Goal: Task Accomplishment & Management: Complete application form

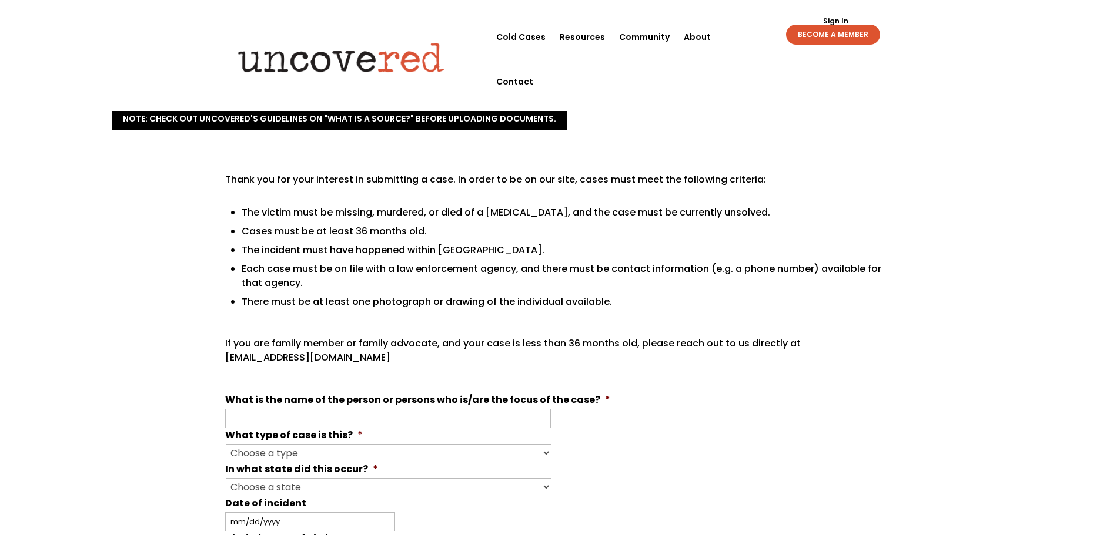
scroll to position [118, 0]
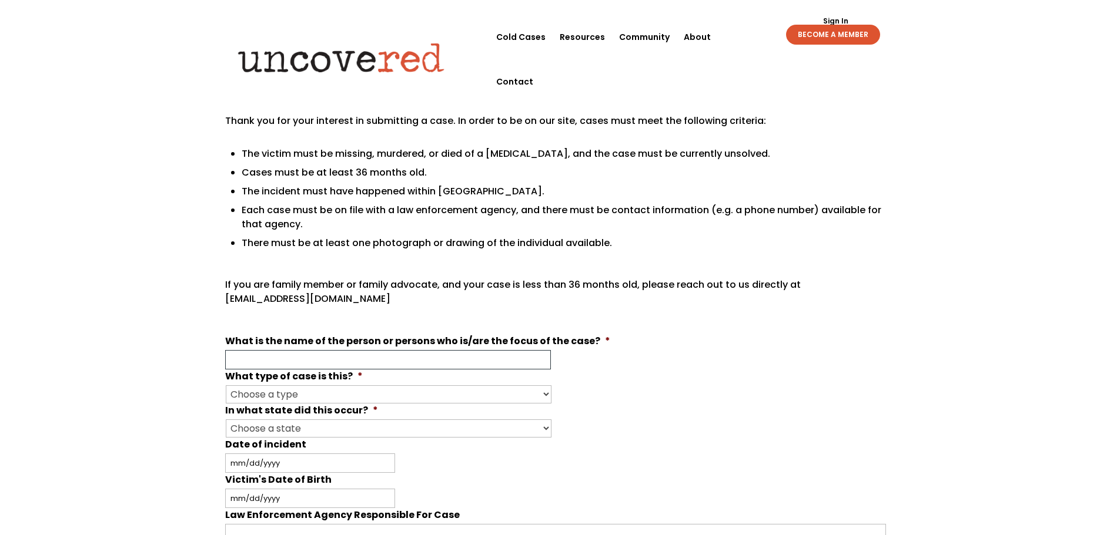
click at [482, 359] on input "What is the name of the person or persons who is/are the focus of the case? *" at bounding box center [388, 359] width 326 height 19
type input "[PERSON_NAME]"
click at [324, 390] on select "Choose a type Missing Murder [MEDICAL_DATA] Other" at bounding box center [389, 395] width 326 height 18
select select "Murder"
click at [226, 386] on select "Choose a type Missing Murder [MEDICAL_DATA] Other" at bounding box center [389, 395] width 326 height 18
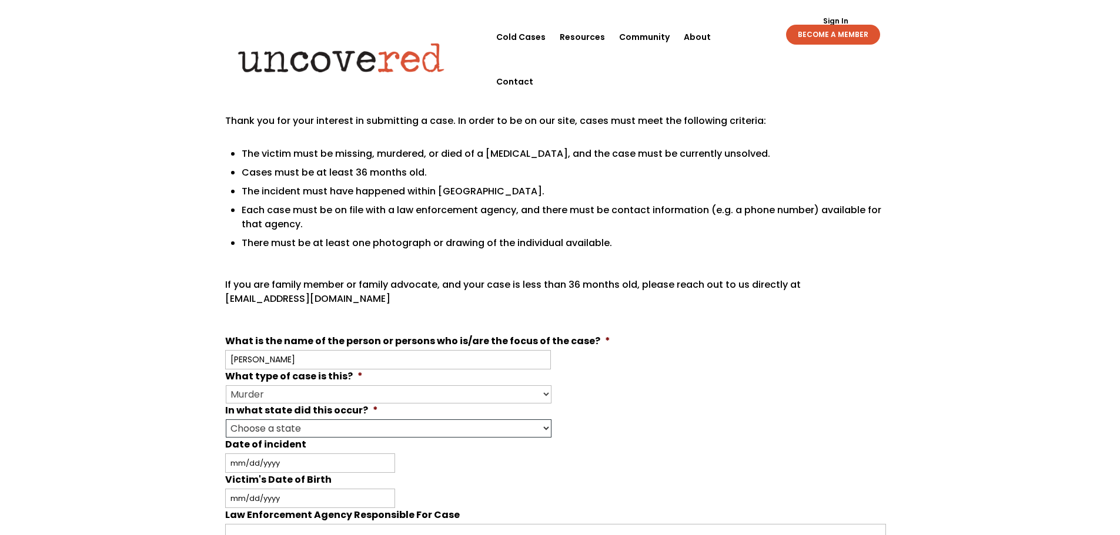
click at [350, 427] on select "Choose a state Outside of the U.S. [US_STATE] [US_STATE] [US_STATE] [US_STATE] …" at bounding box center [389, 429] width 326 height 18
select select "[US_STATE]"
click at [226, 420] on select "Choose a state Outside of the U.S. [US_STATE] [US_STATE] [US_STATE] [US_STATE] …" at bounding box center [389, 429] width 326 height 18
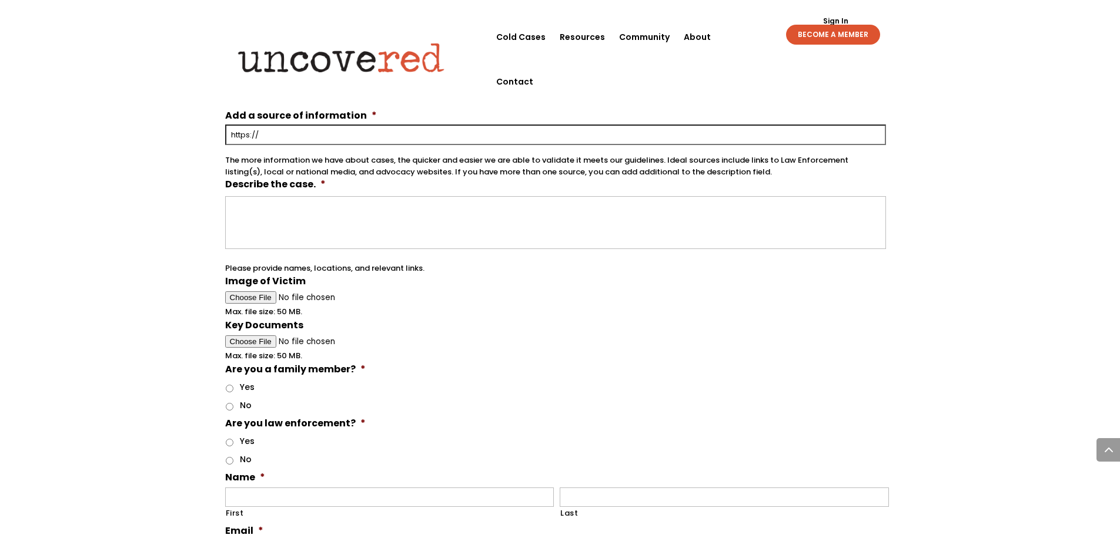
scroll to position [647, 0]
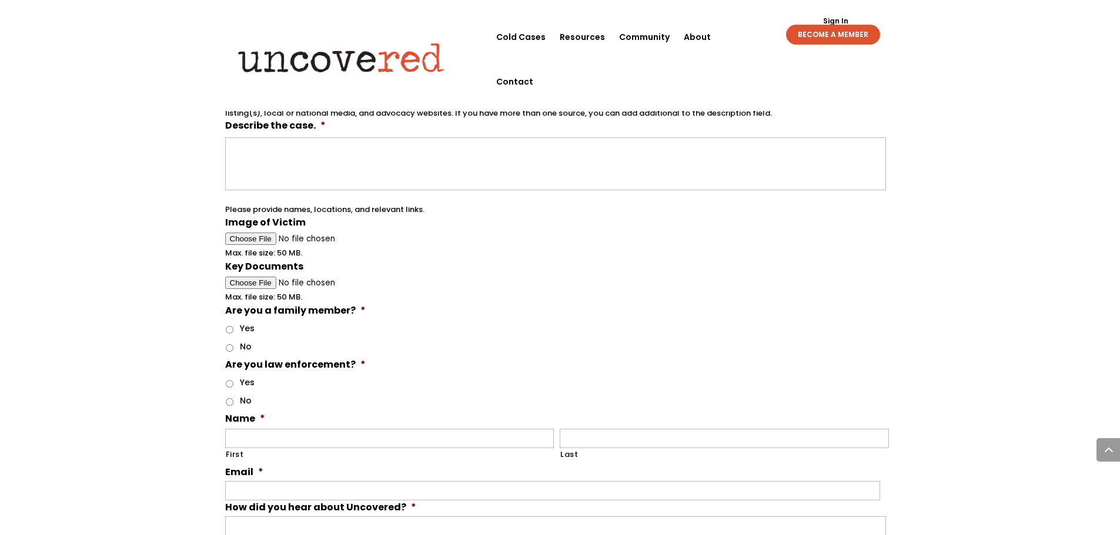
click at [230, 346] on input "No" at bounding box center [230, 348] width 8 height 8
radio input "true"
click at [228, 403] on input "No" at bounding box center [230, 403] width 8 height 8
radio input "true"
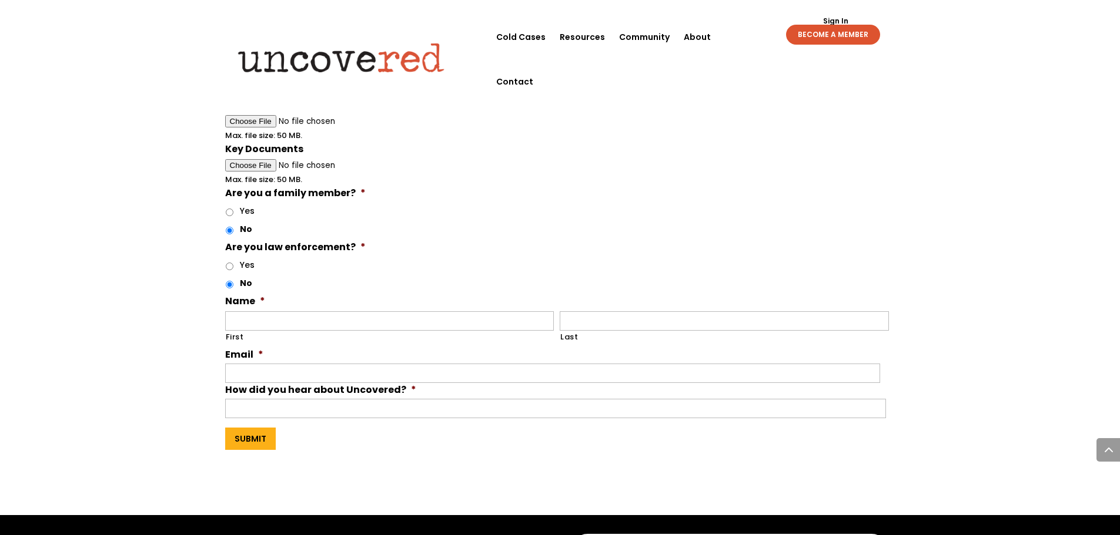
scroll to position [823, 0]
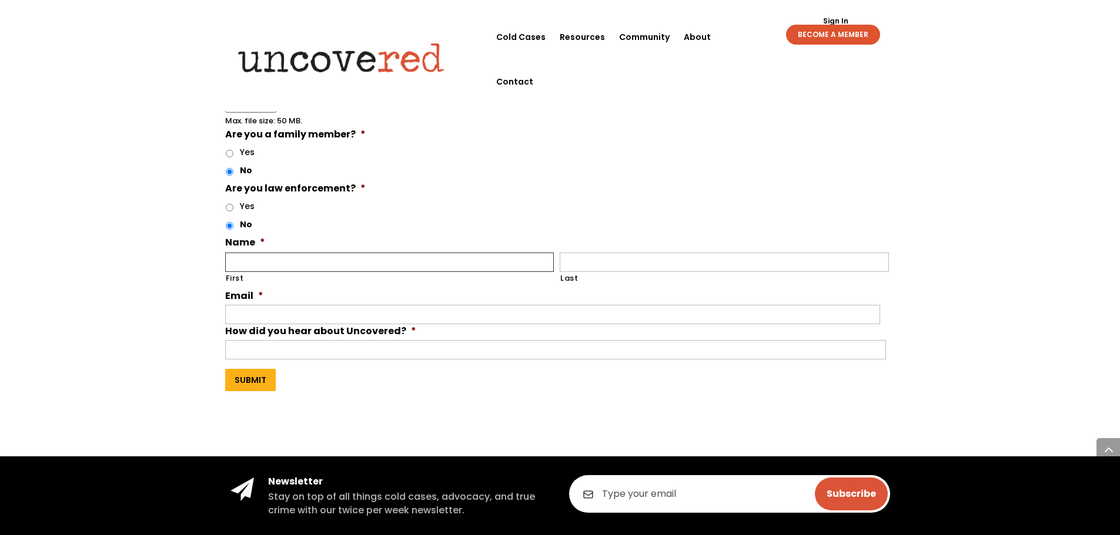
click at [306, 263] on input "First" at bounding box center [389, 262] width 329 height 19
type input "[PERSON_NAME]"
type input "[EMAIL_ADDRESS][DOMAIN_NAME]"
click at [346, 346] on input "How did you hear about Uncovered? *" at bounding box center [555, 349] width 661 height 19
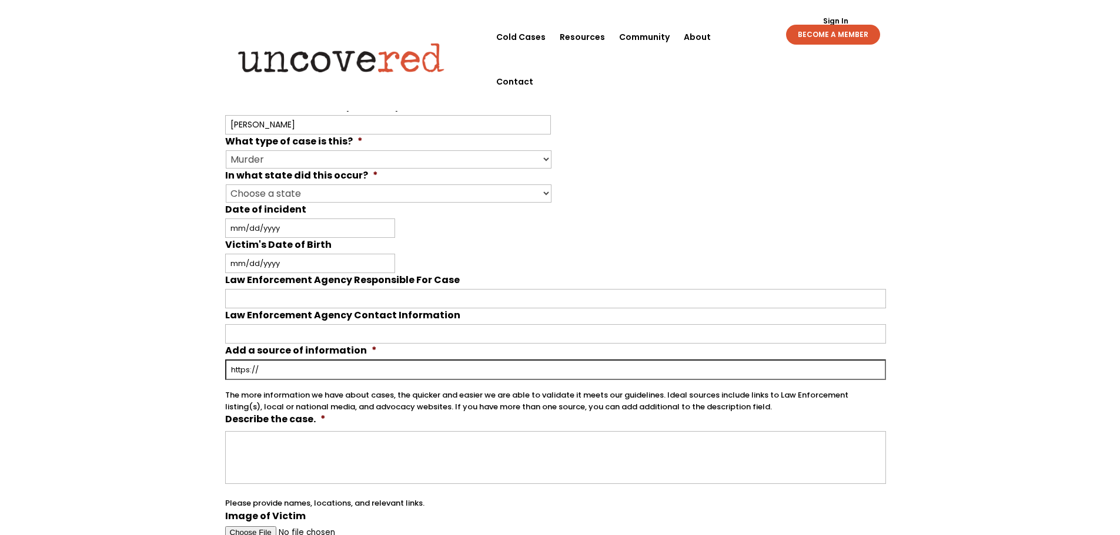
scroll to position [294, 0]
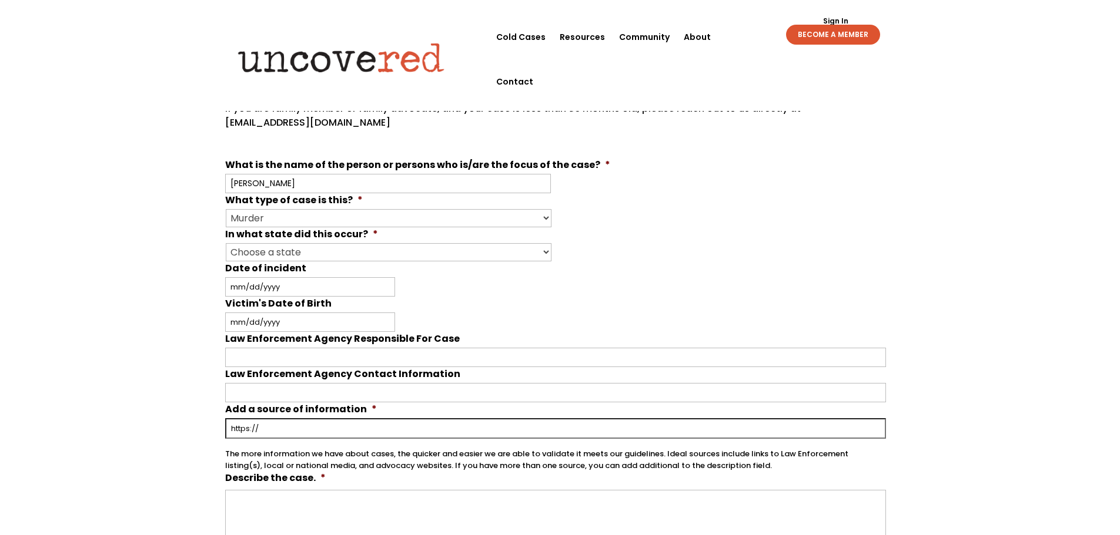
type input "N/A"
click at [358, 353] on input "Law Enforcement Agency Responsible For Case" at bounding box center [555, 357] width 661 height 19
type input "Coconino County [PERSON_NAME] Office"
click at [376, 394] on input "Law Enforcement Agency Contact Information" at bounding box center [555, 392] width 661 height 19
type input "9287744523"
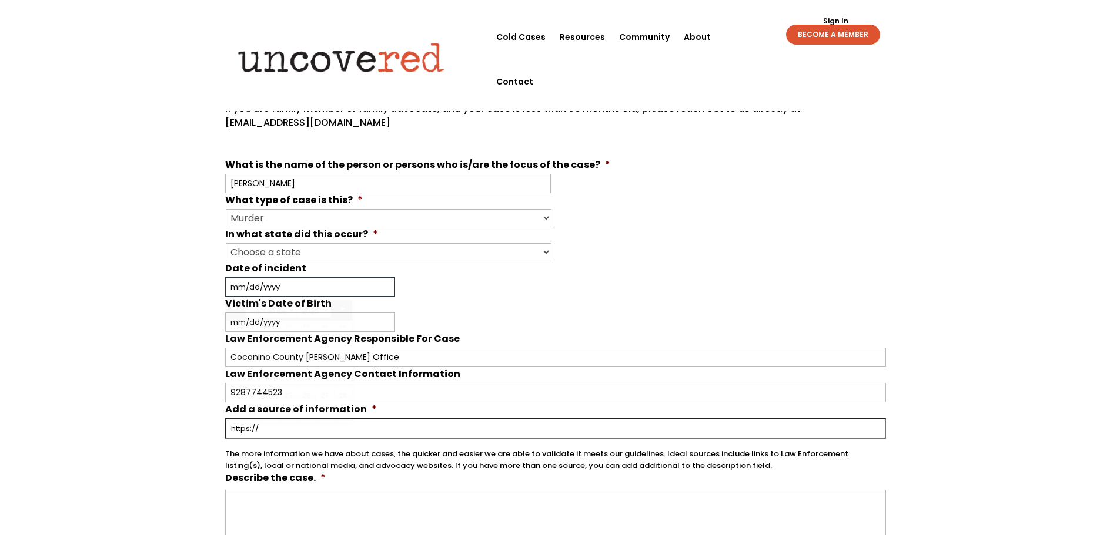
click at [294, 287] on input "Date of incident" at bounding box center [310, 286] width 170 height 19
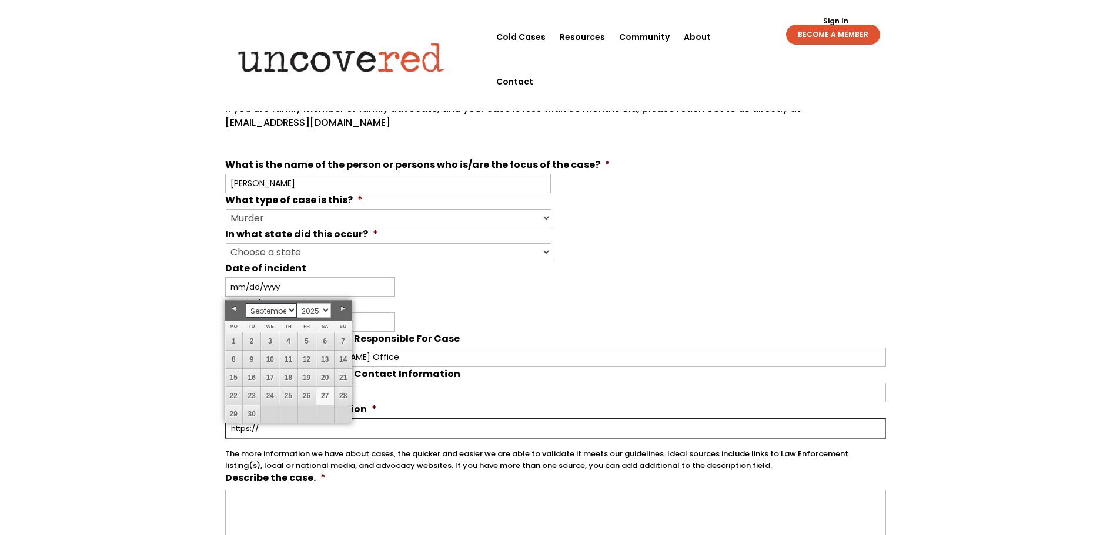
click at [292, 314] on select "January February March April May June July August September October November De…" at bounding box center [271, 310] width 51 height 15
click at [235, 398] on link "22" at bounding box center [234, 396] width 18 height 18
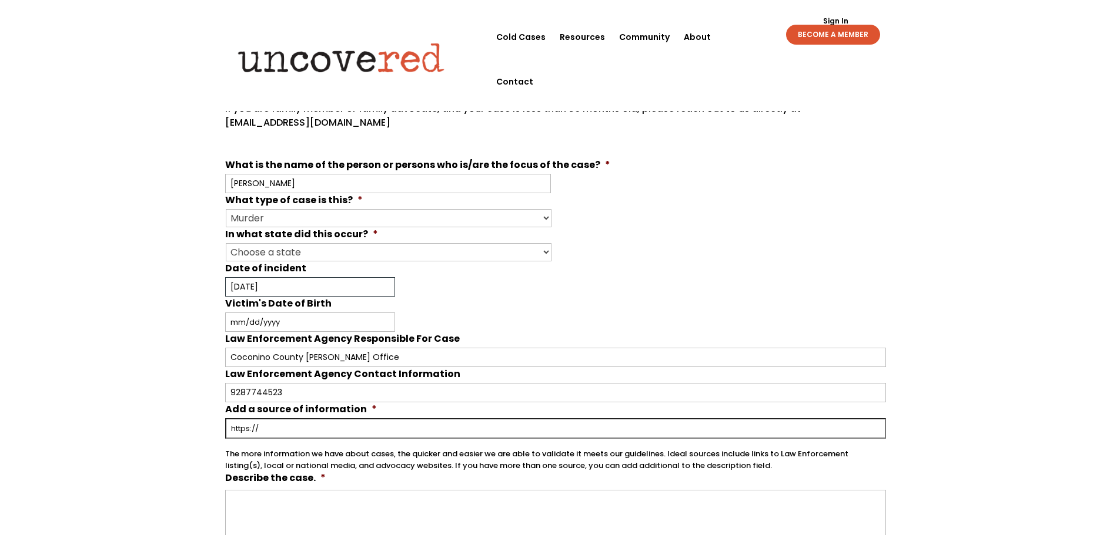
type input "[DATE]"
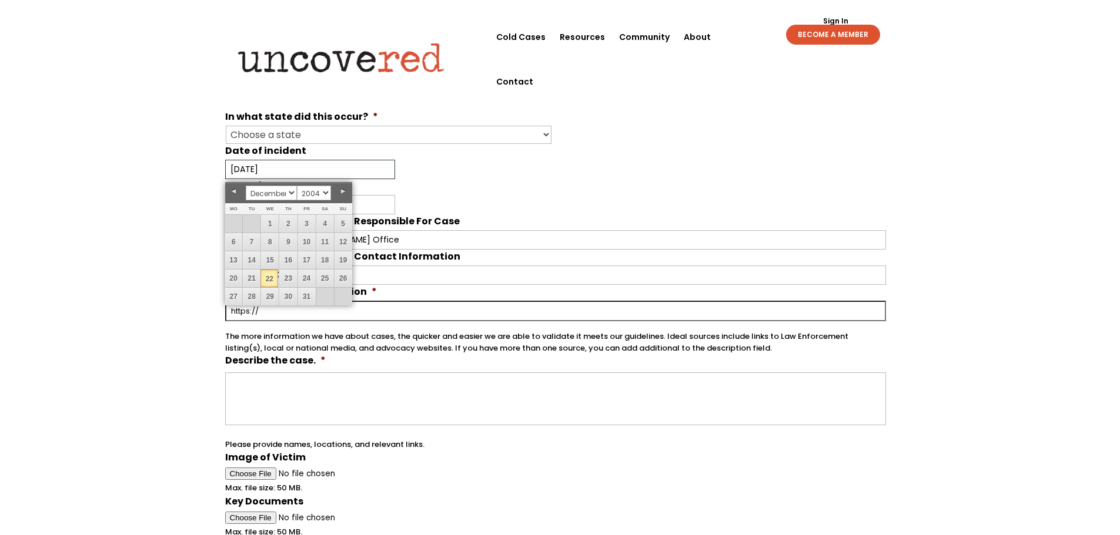
scroll to position [470, 0]
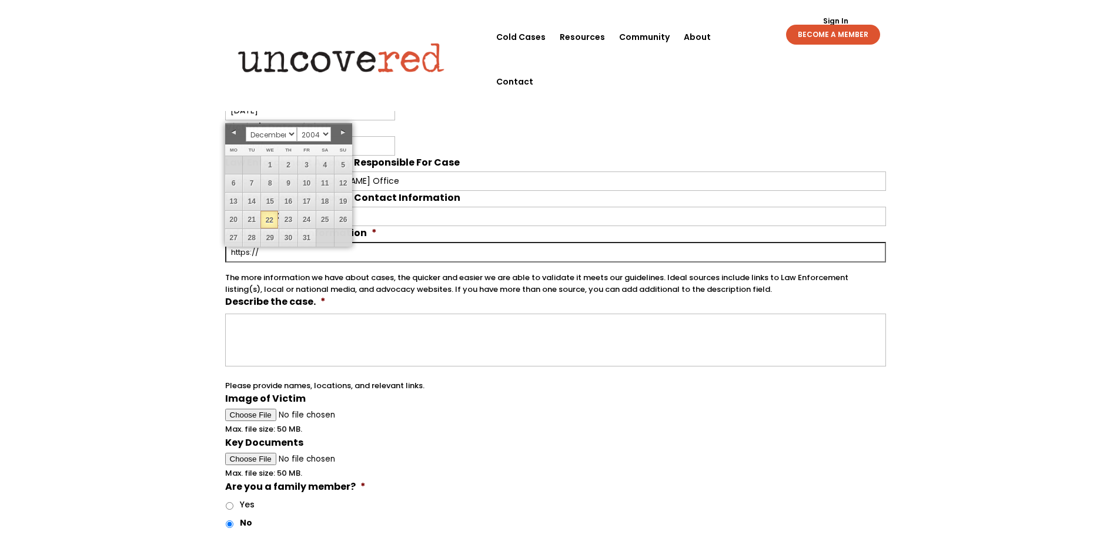
click at [428, 247] on input "Add a source of information *" at bounding box center [555, 252] width 661 height 21
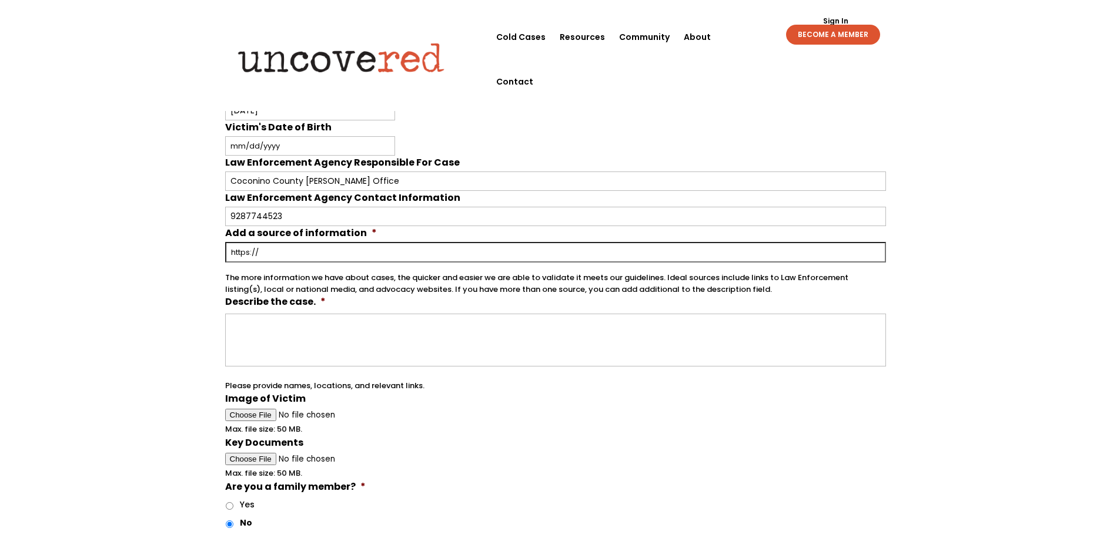
paste input "[URL][DOMAIN_NAME]"
type input "[URL][DOMAIN_NAME]"
click at [294, 330] on textarea "Describe the case. *" at bounding box center [555, 340] width 661 height 53
paste textarea "[PERSON_NAME], 16, was found dead at [STREET_ADDRESS][PERSON_NAME][PERSON_NAME]…"
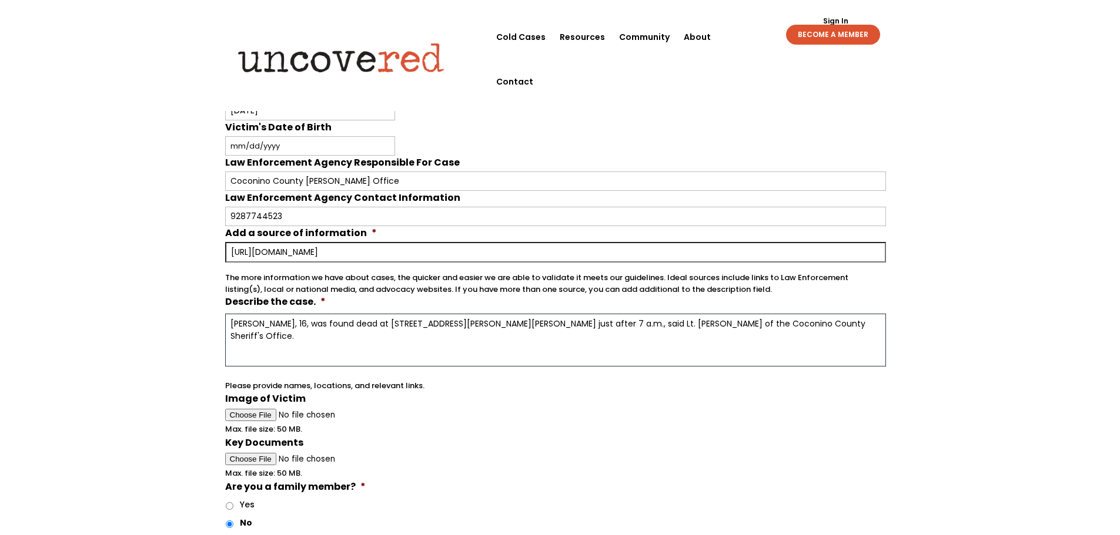
drag, startPoint x: 502, startPoint y: 324, endPoint x: 564, endPoint y: 358, distance: 71.0
click at [564, 358] on textarea "[PERSON_NAME], 16, was found dead at [STREET_ADDRESS][PERSON_NAME][PERSON_NAME]…" at bounding box center [555, 340] width 661 height 53
click at [850, 323] on textarea "[PERSON_NAME], 16, was found dead at [STREET_ADDRESS][PERSON_NAME][PERSON_NAME]…" at bounding box center [555, 340] width 661 height 53
paste textarea "[URL][DOMAIN_NAME]"
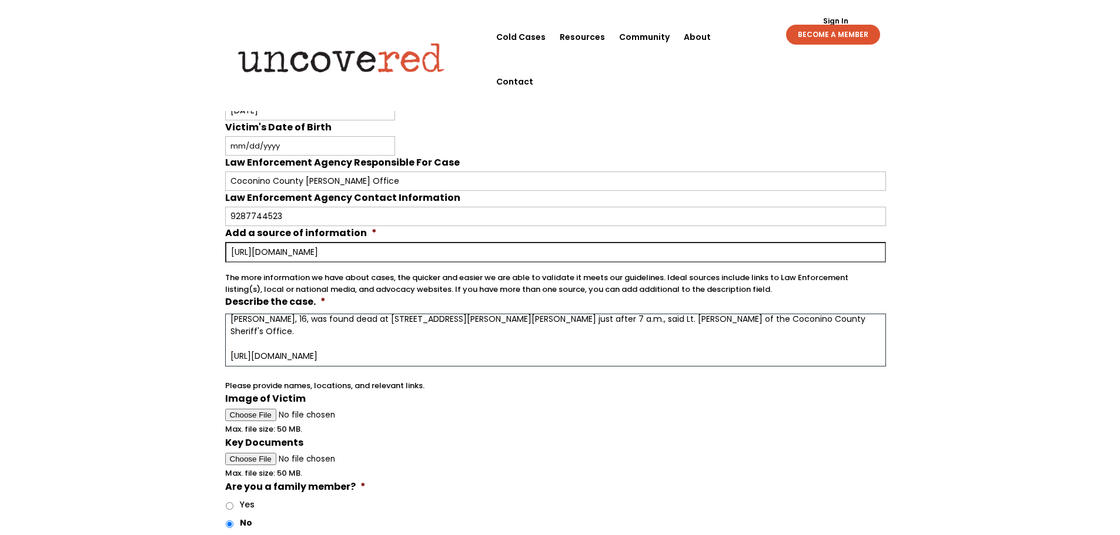
paste textarea "[URL][DOMAIN_NAME]"
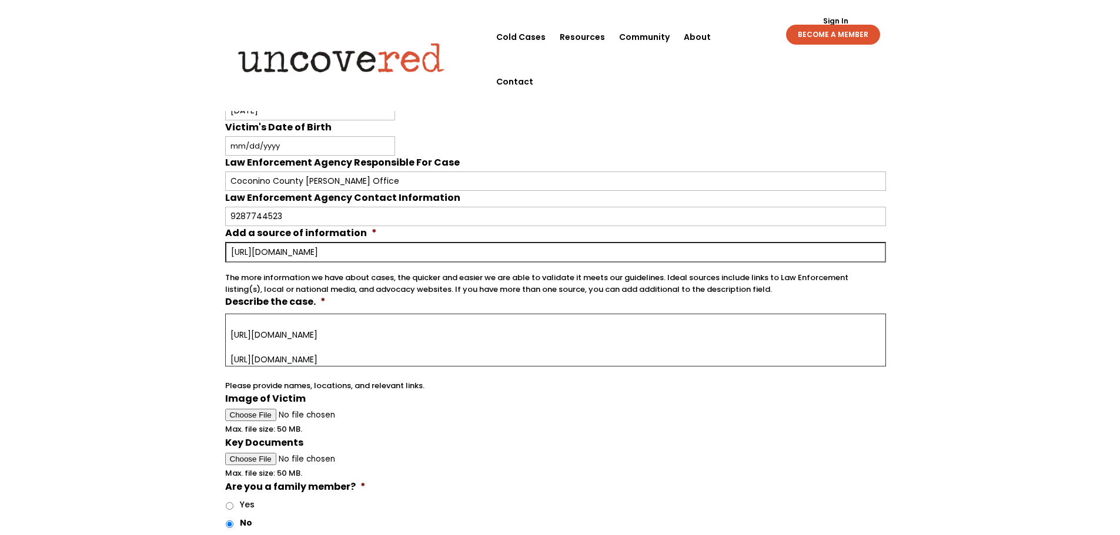
scroll to position [38, 0]
type textarea "[PERSON_NAME], 16, was found dead at [STREET_ADDRESS][PERSON_NAME][PERSON_NAME]…"
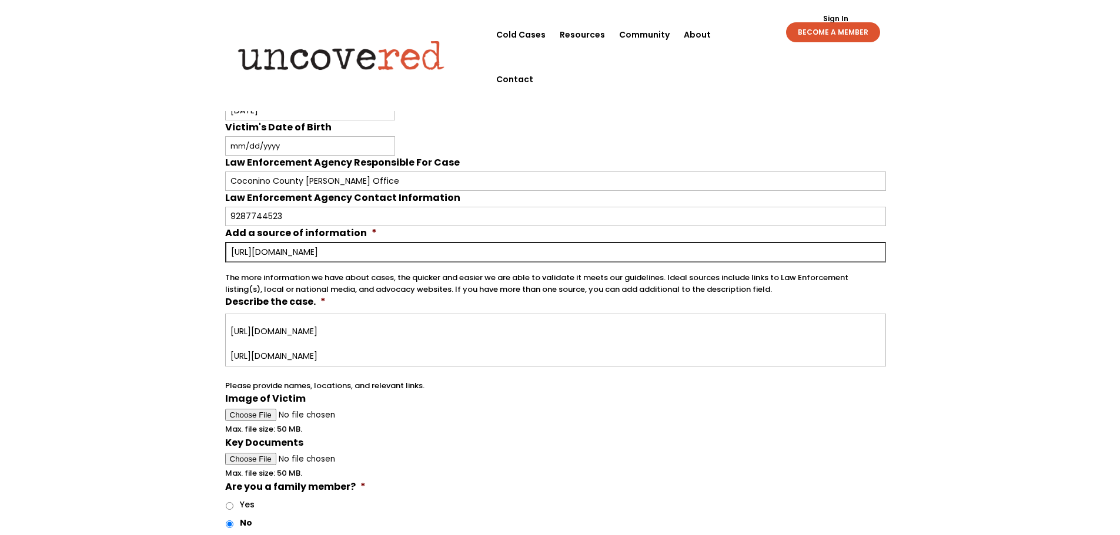
click at [262, 414] on span "Max. file size: 50 MB." at bounding box center [268, 424] width 86 height 21
click at [259, 416] on span "Max. file size: 50 MB." at bounding box center [268, 424] width 86 height 21
click at [235, 412] on input "Image of Victim" at bounding box center [555, 415] width 661 height 12
type input "C:\fakepath\[PERSON_NAME].png"
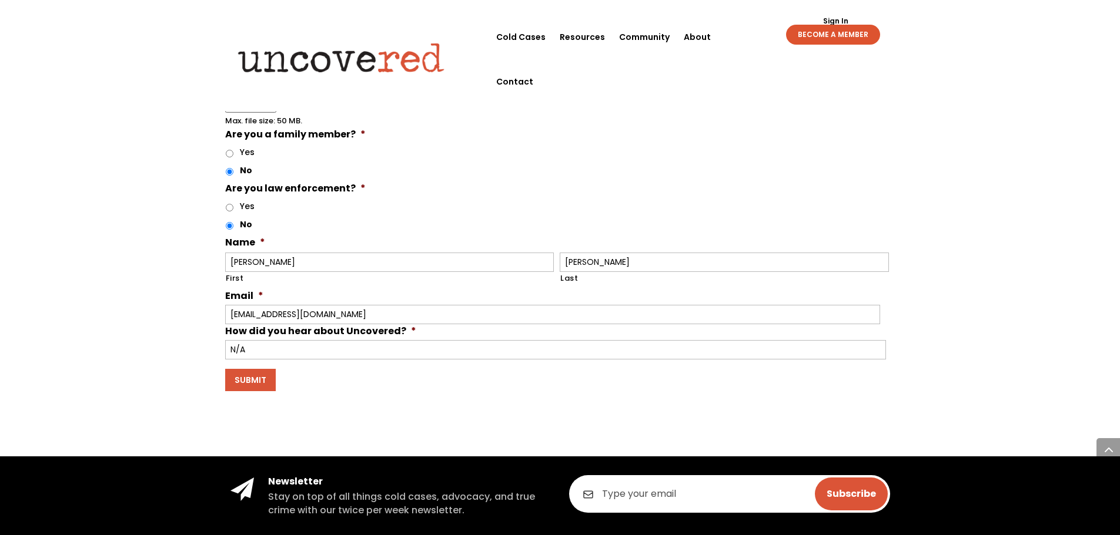
click at [243, 379] on input "Submit" at bounding box center [250, 380] width 51 height 22
click at [246, 377] on input "Submit" at bounding box center [250, 380] width 51 height 22
